Goal: Task Accomplishment & Management: Manage account settings

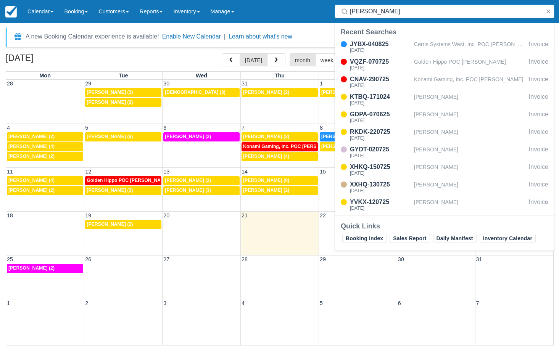
select select
click at [393, 16] on input "[PERSON_NAME]" at bounding box center [446, 12] width 192 height 14
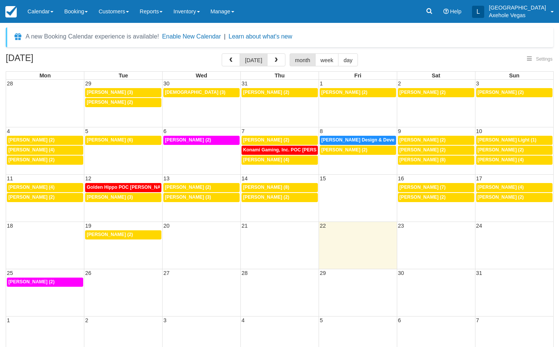
select select
click at [433, 11] on icon at bounding box center [429, 11] width 8 height 8
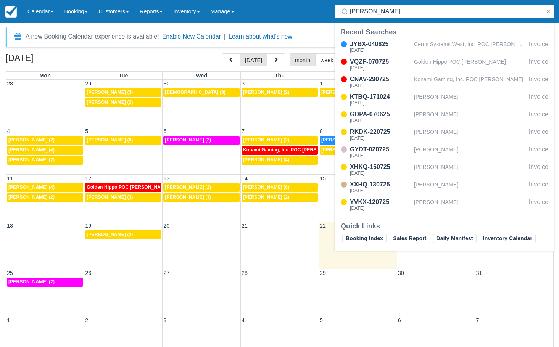
click at [404, 13] on input "[PERSON_NAME]" at bounding box center [446, 12] width 192 height 14
type input "[PERSON_NAME]"
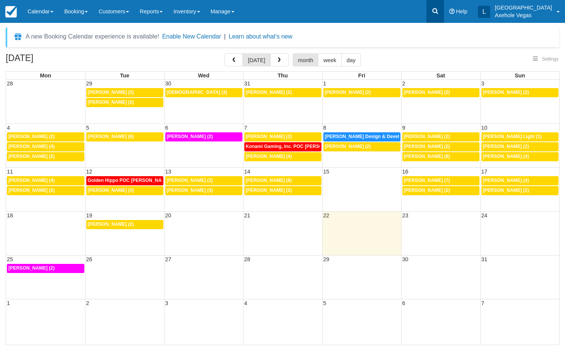
click at [439, 8] on icon at bounding box center [435, 11] width 8 height 8
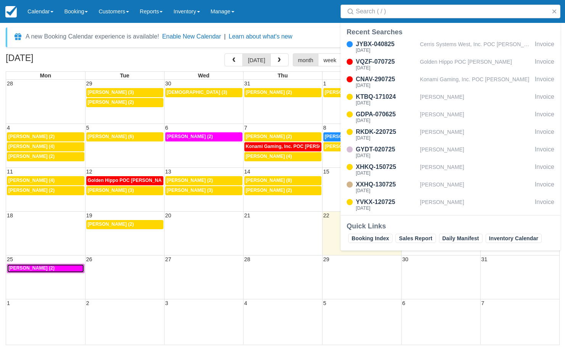
click at [48, 271] on div "1p Nagali Willar (2)" at bounding box center [45, 269] width 74 height 6
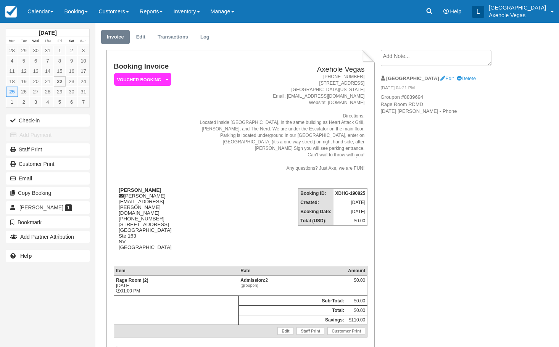
scroll to position [38, 0]
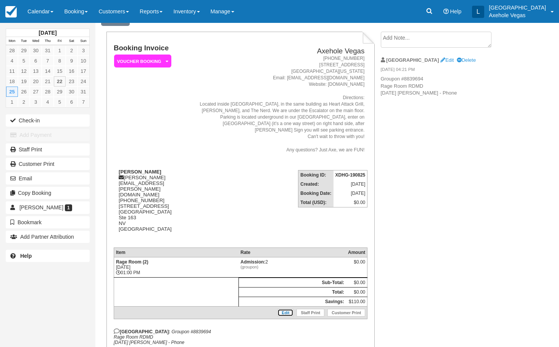
click at [284, 309] on link "Edit" at bounding box center [285, 313] width 16 height 8
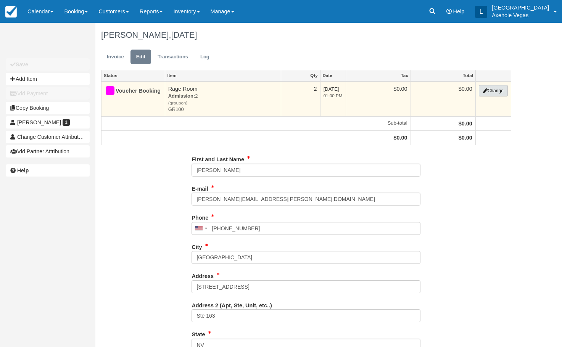
click at [495, 89] on button "Change" at bounding box center [493, 90] width 29 height 11
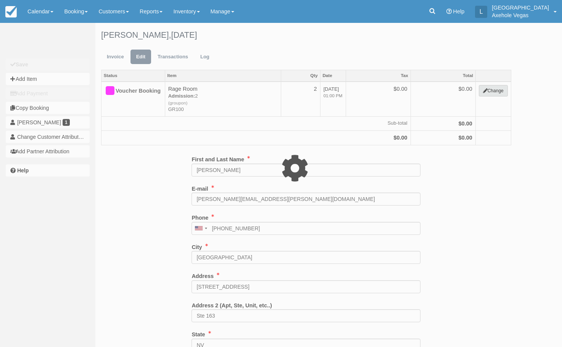
select select "43"
type input "0.00"
type input "GR100"
select select "43"
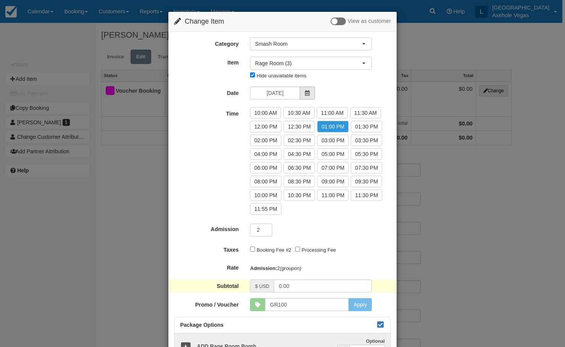
click at [304, 93] on icon at bounding box center [306, 92] width 5 height 5
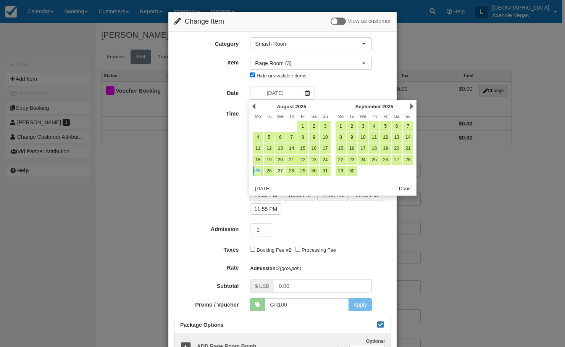
click at [280, 169] on link "27" at bounding box center [280, 171] width 10 height 10
type input "Wed 27 Aug 2025"
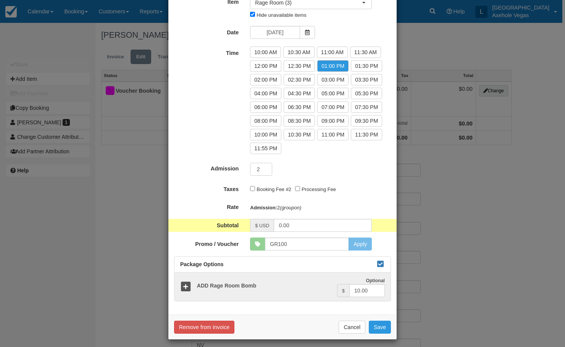
scroll to position [65, 0]
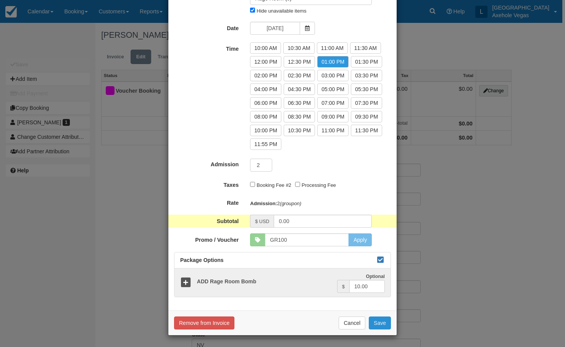
click at [374, 323] on button "Save" at bounding box center [380, 323] width 22 height 13
checkbox input "false"
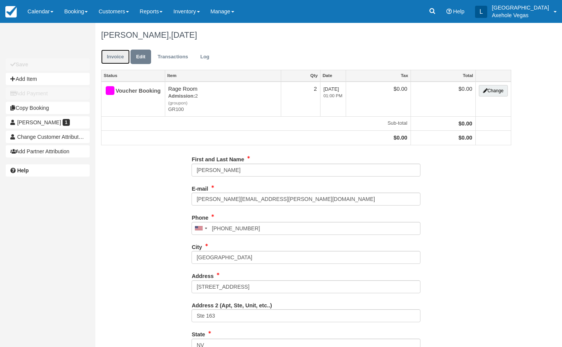
click at [114, 57] on link "Invoice" at bounding box center [115, 57] width 29 height 15
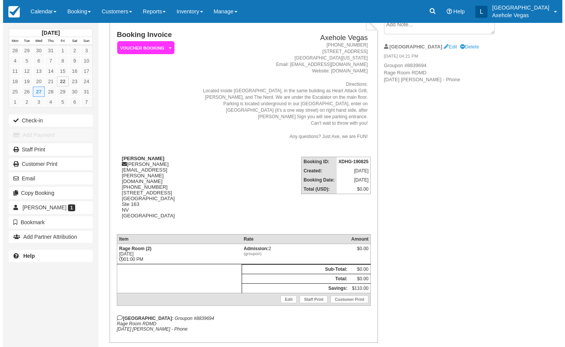
scroll to position [57, 0]
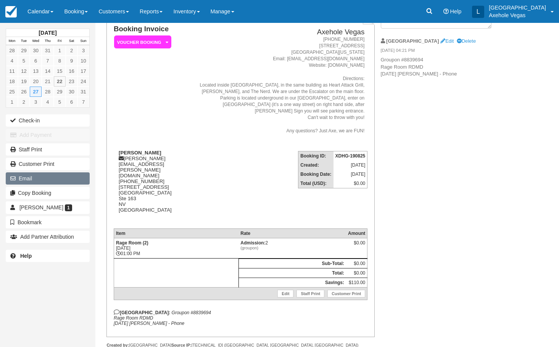
click at [35, 179] on button "Email" at bounding box center [48, 178] width 84 height 12
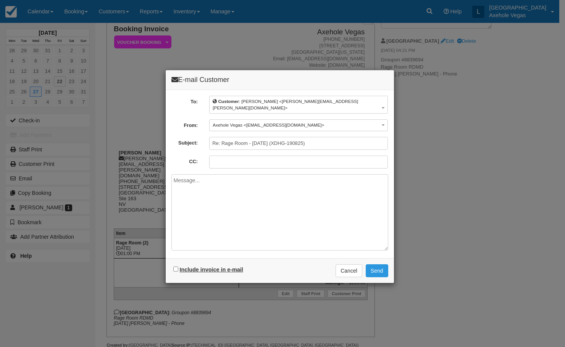
click at [192, 267] on label "Include invoice in e-mail" at bounding box center [211, 270] width 63 height 6
click at [178, 267] on input "Include invoice in e-mail" at bounding box center [175, 269] width 5 height 5
checkbox input "true"
click at [386, 268] on button "Send" at bounding box center [376, 270] width 23 height 13
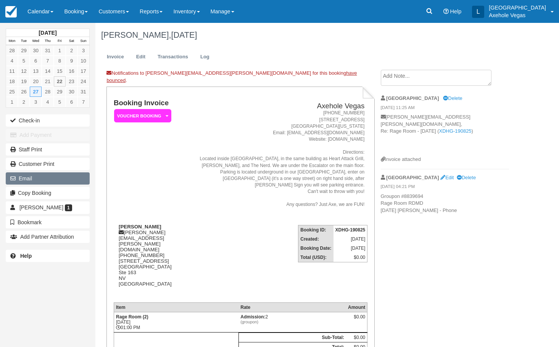
click at [64, 178] on button "Email" at bounding box center [48, 178] width 84 height 12
click at [202, 55] on link "Log" at bounding box center [205, 57] width 21 height 15
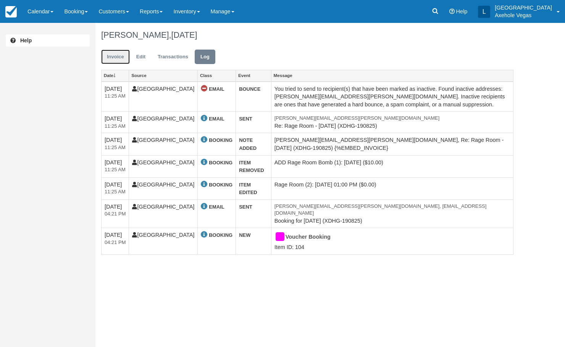
click at [119, 61] on link "Invoice" at bounding box center [115, 57] width 29 height 15
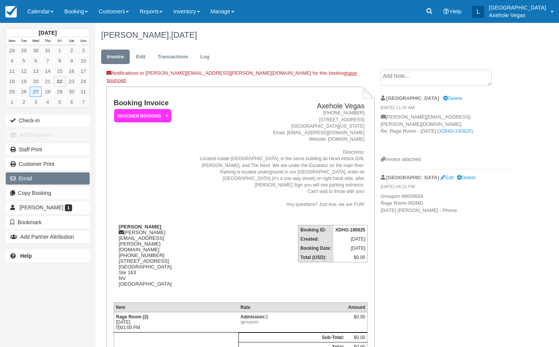
click at [51, 183] on button "Email" at bounding box center [48, 178] width 84 height 12
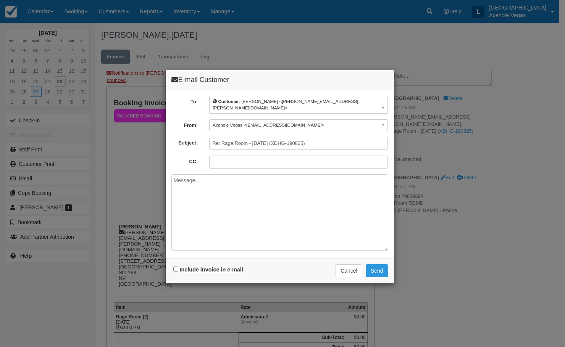
click at [190, 267] on label "Include invoice in e-mail" at bounding box center [211, 270] width 63 height 6
click at [178, 267] on input "Include invoice in e-mail" at bounding box center [175, 269] width 5 height 5
checkbox input "true"
click at [374, 265] on button "Send" at bounding box center [376, 270] width 23 height 13
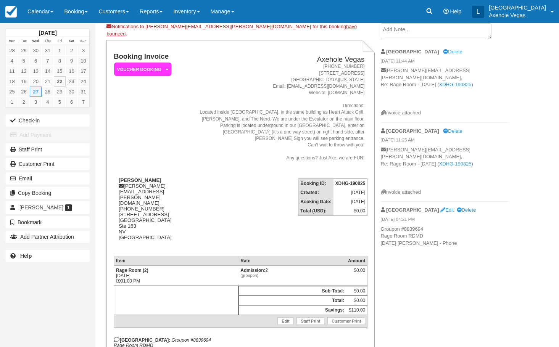
scroll to position [67, 0]
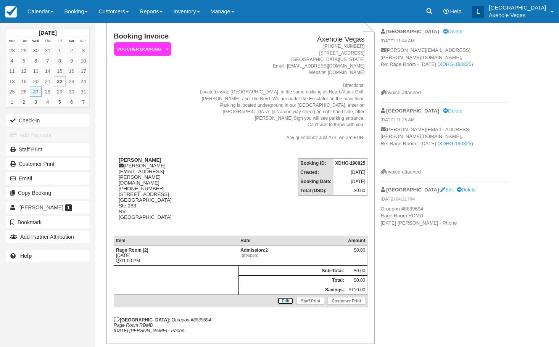
click at [287, 297] on link "Edit" at bounding box center [285, 301] width 16 height 8
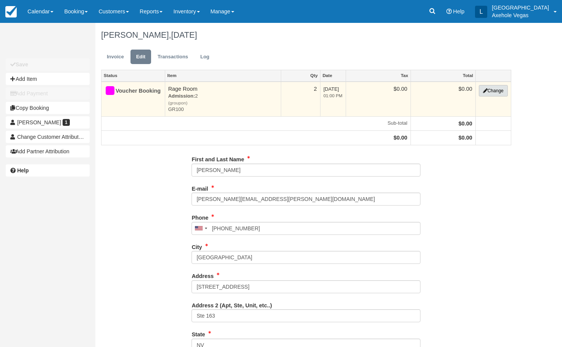
click at [493, 90] on button "Change" at bounding box center [493, 90] width 29 height 11
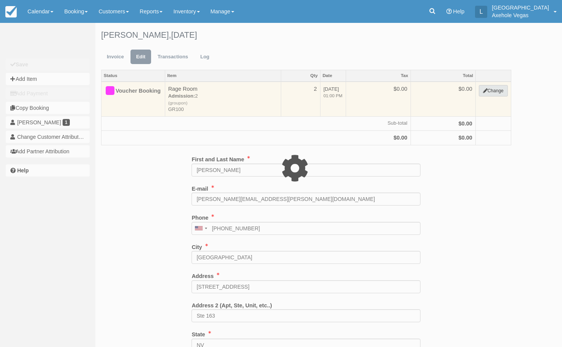
select select "43"
type input "0.00"
type input "GR100"
select select "43"
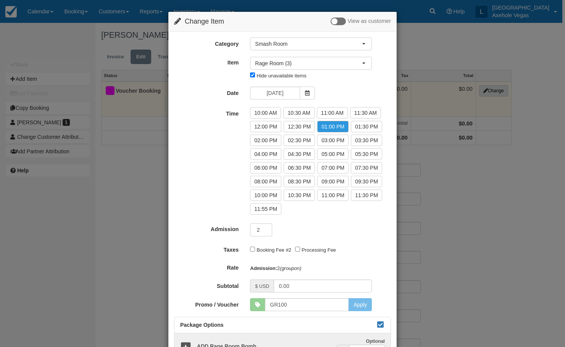
type input "(571) 224-8725"
click at [151, 215] on div "Change Item Add Item View as customer Category Smash Room Basic Axe Throwing VI…" at bounding box center [282, 173] width 565 height 347
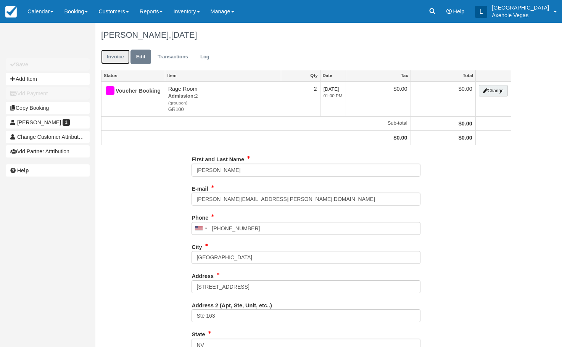
click at [121, 54] on link "Invoice" at bounding box center [115, 57] width 29 height 15
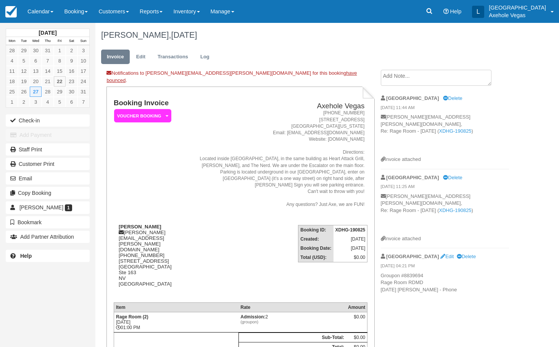
click at [412, 78] on textarea at bounding box center [436, 78] width 111 height 16
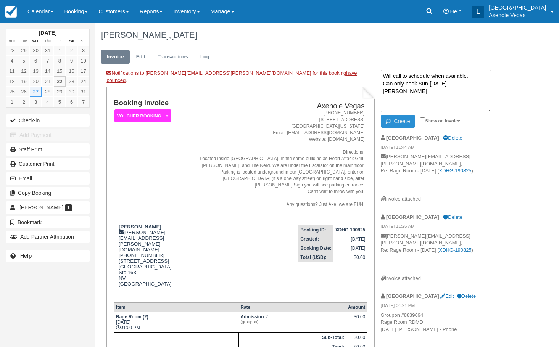
type textarea "Will call to schedule when available. Can only book Sun-[DATE] [PERSON_NAME]"
click at [401, 121] on button "Create" at bounding box center [398, 121] width 34 height 13
click at [390, 119] on icon "button" at bounding box center [390, 121] width 8 height 5
drag, startPoint x: 444, startPoint y: 90, endPoint x: 343, endPoint y: 65, distance: 103.5
click at [343, 65] on div "Nagali Willar, August 27 2025 Invoice Edit Transactions Log Notifications to na…" at bounding box center [304, 231] width 419 height 416
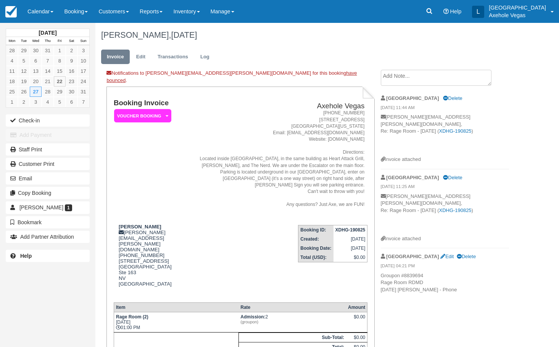
click at [401, 78] on textarea at bounding box center [436, 78] width 111 height 16
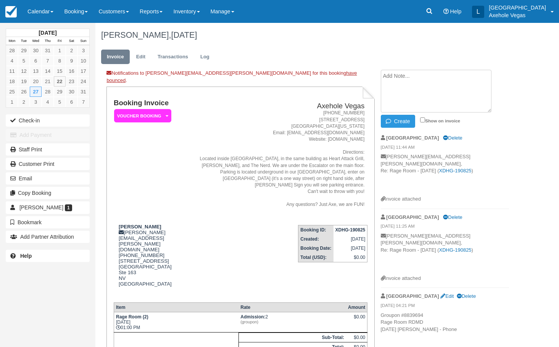
paste textarea "Will call to schedule when available. Can only book Sun-[DATE] [PERSON_NAME]"
type textarea "Will call to schedule when available. Can only book Sun-[DATE] [PERSON_NAME]"
click at [396, 120] on button "Create" at bounding box center [398, 121] width 34 height 13
